Goal: Find specific page/section: Find specific page/section

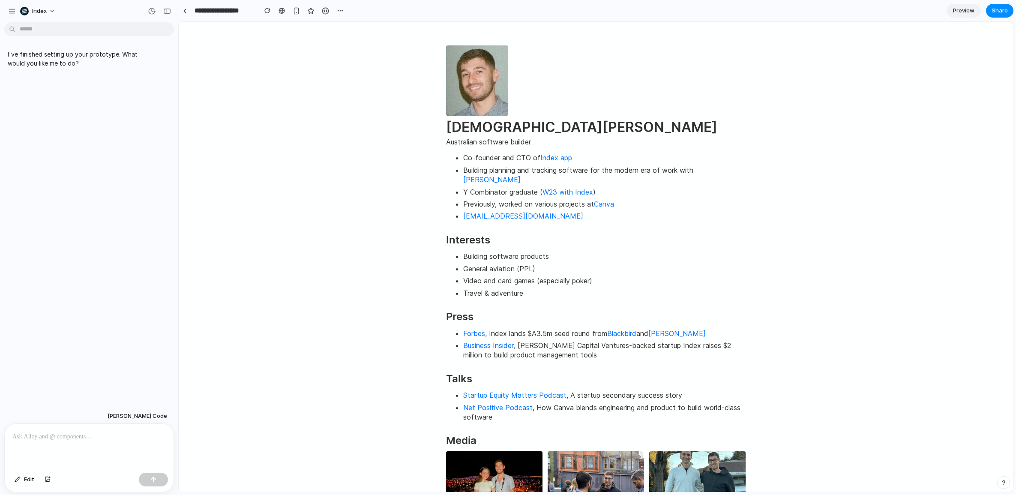
click at [73, 436] on p at bounding box center [88, 436] width 153 height 10
click at [183, 12] on div at bounding box center [185, 11] width 4 height 5
